Goal: Information Seeking & Learning: Find specific fact

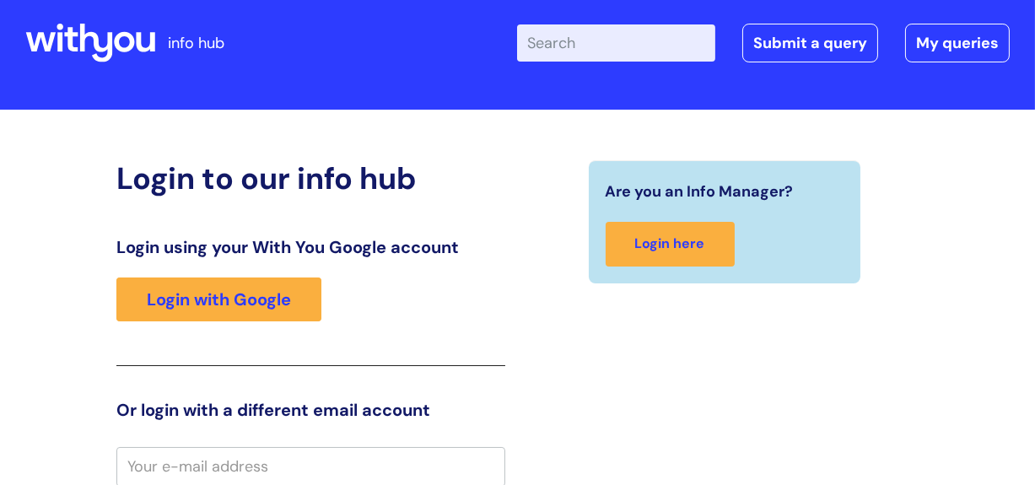
scroll to position [24, 0]
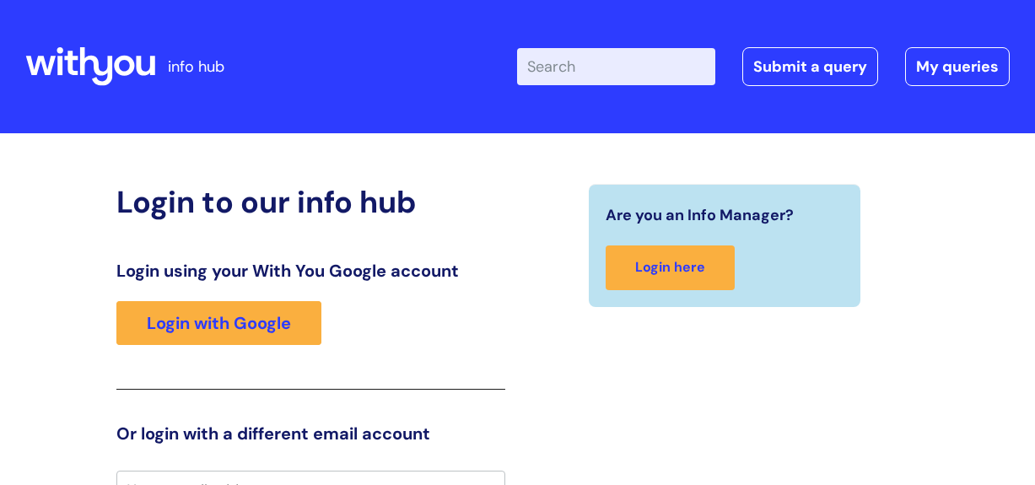
scroll to position [24, 0]
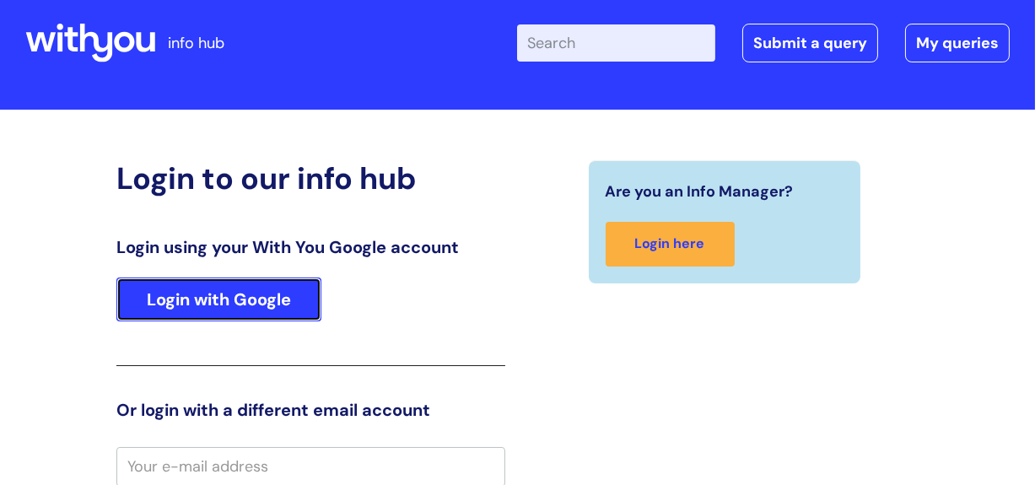
click at [259, 298] on link "Login with Google" at bounding box center [218, 300] width 205 height 44
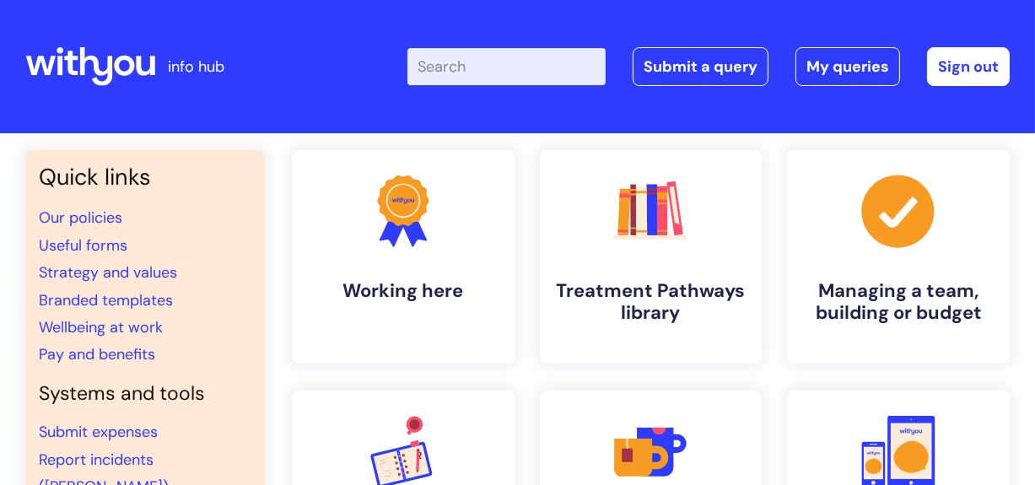
click at [467, 62] on input "Enter your search term here..." at bounding box center [506, 66] width 198 height 37
type input "internet"
click button "Search" at bounding box center [0, 0] width 0 height 0
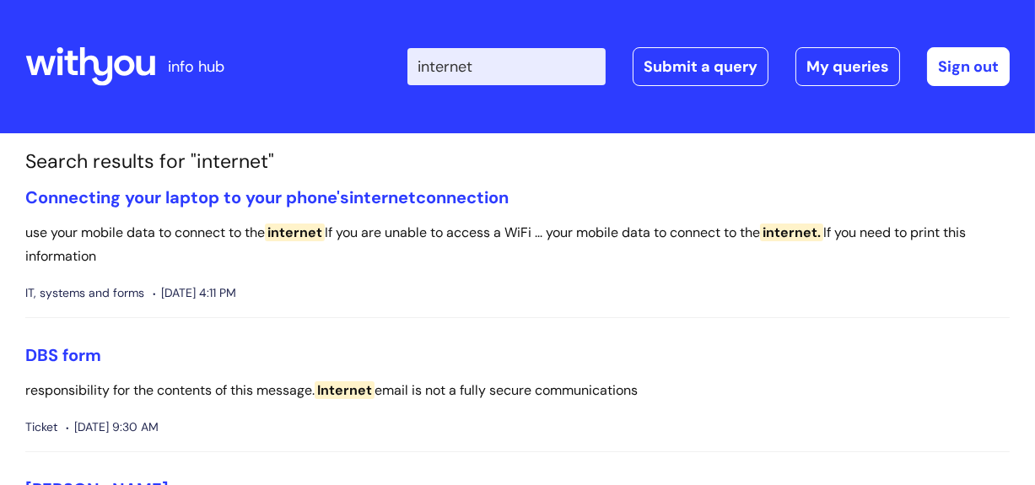
click at [515, 67] on input "internet" at bounding box center [506, 66] width 198 height 37
type input "internet password"
click button "Search" at bounding box center [0, 0] width 0 height 0
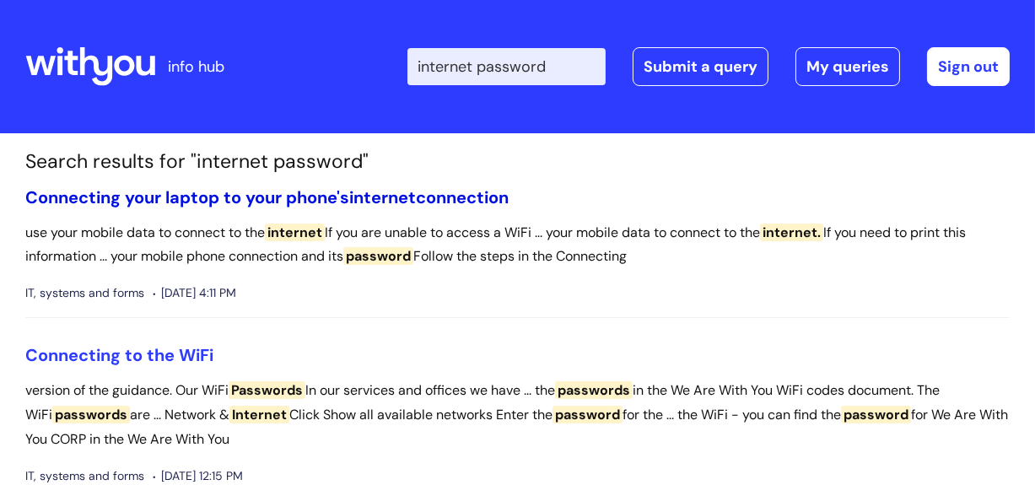
click at [402, 196] on span "internet" at bounding box center [382, 197] width 67 height 22
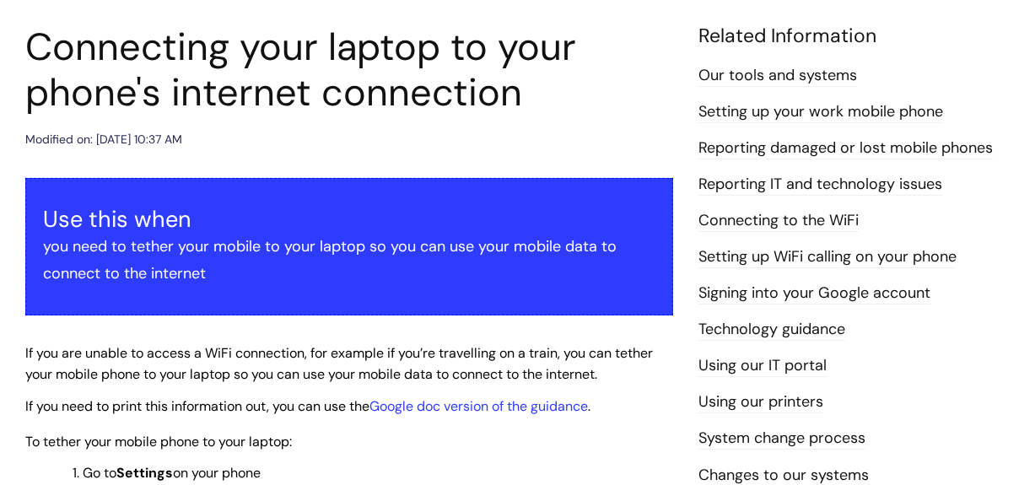
scroll to position [180, 0]
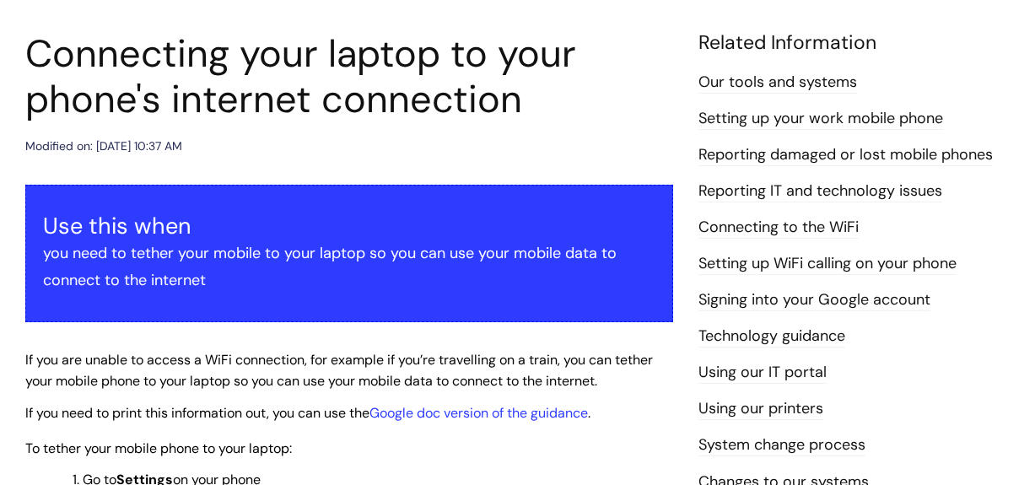
click at [788, 225] on link "Connecting to the WiFi" at bounding box center [779, 228] width 160 height 22
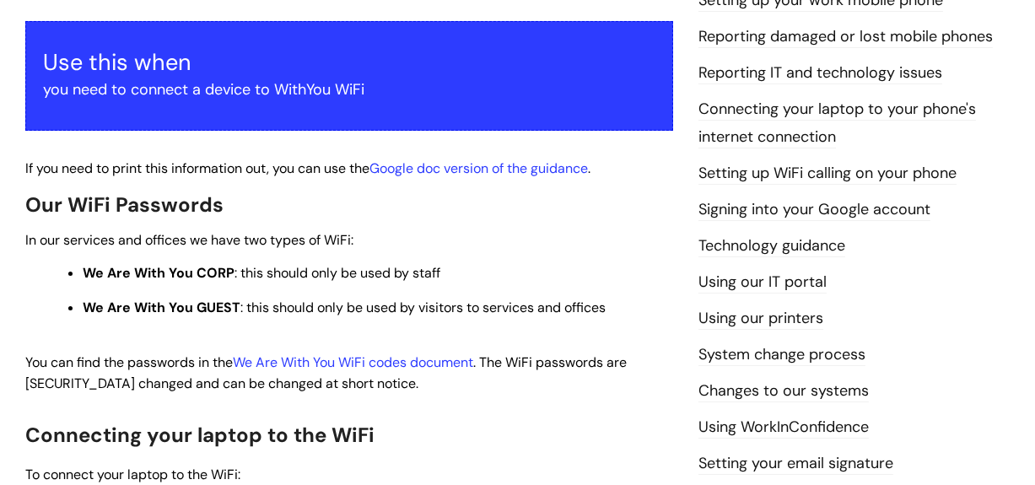
scroll to position [315, 0]
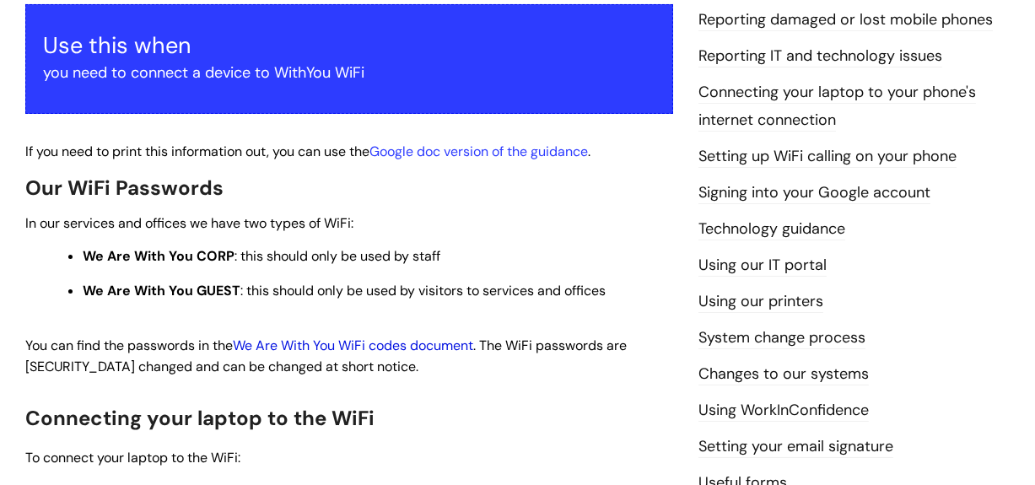
click at [426, 345] on link "We Are With You WiFi codes document" at bounding box center [353, 346] width 240 height 18
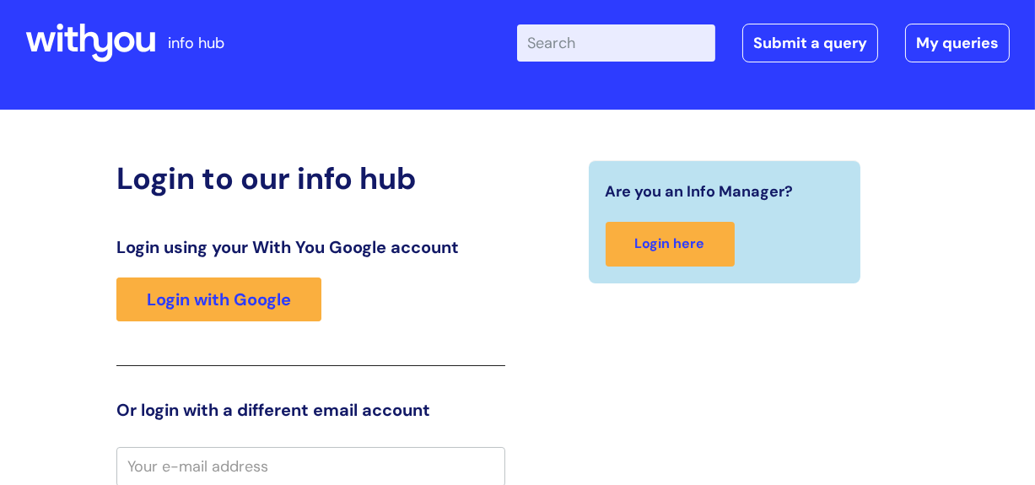
scroll to position [24, 0]
